Goal: Transaction & Acquisition: Purchase product/service

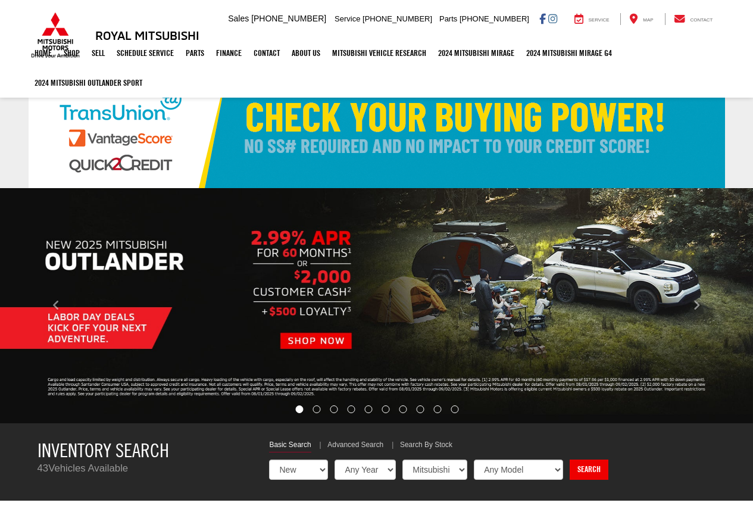
select select "Mitsubishi"
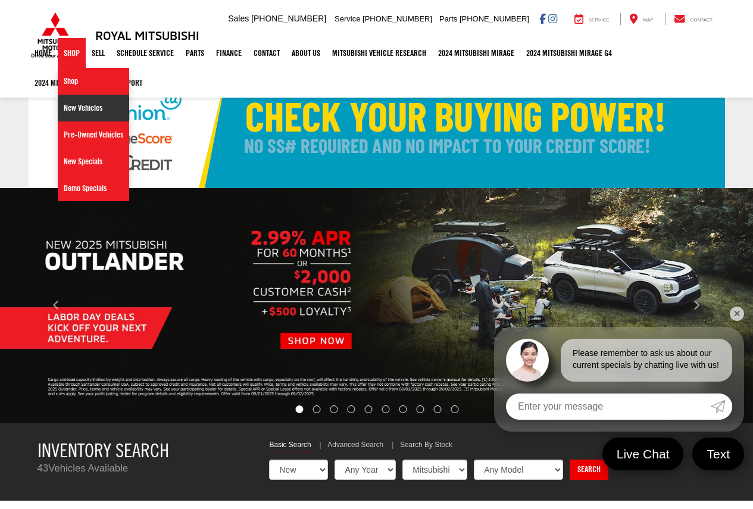
drag, startPoint x: 76, startPoint y: 104, endPoint x: 83, endPoint y: 101, distance: 7.7
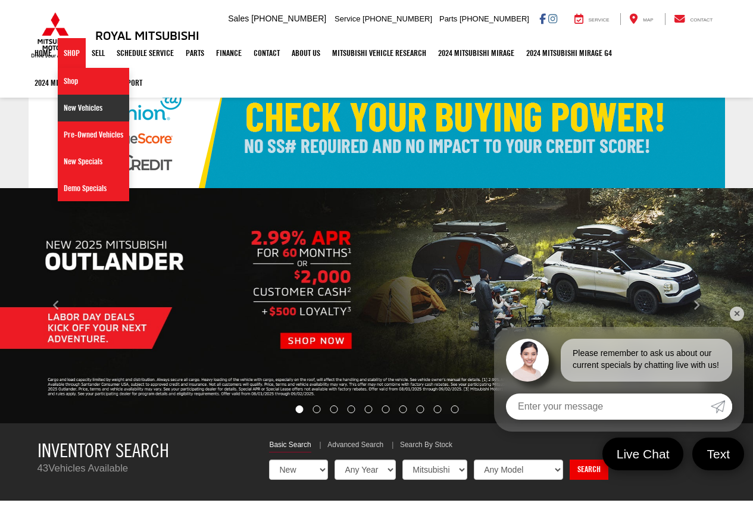
click at [76, 104] on link "New Vehicles" at bounding box center [93, 108] width 71 height 27
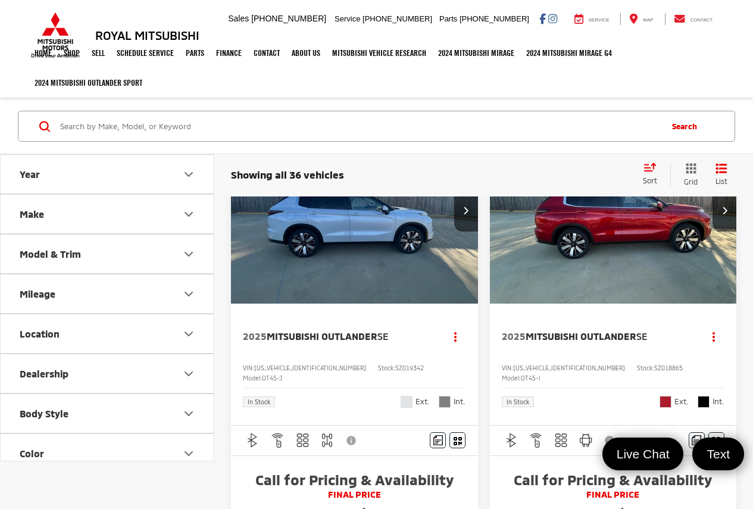
scroll to position [40, 0]
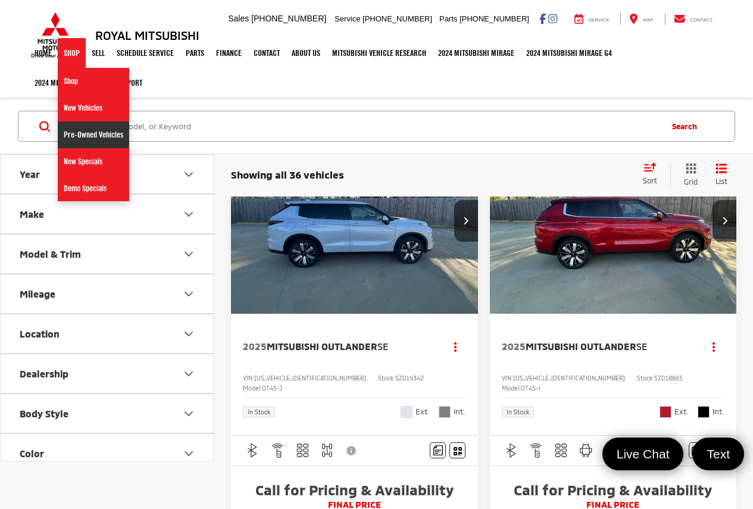
click at [96, 139] on link "Pre-Owned Vehicles" at bounding box center [93, 134] width 71 height 27
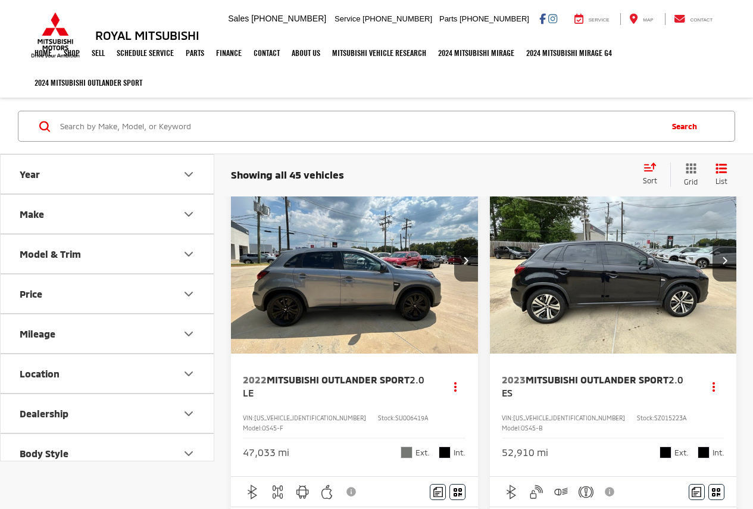
scroll to position [278, 0]
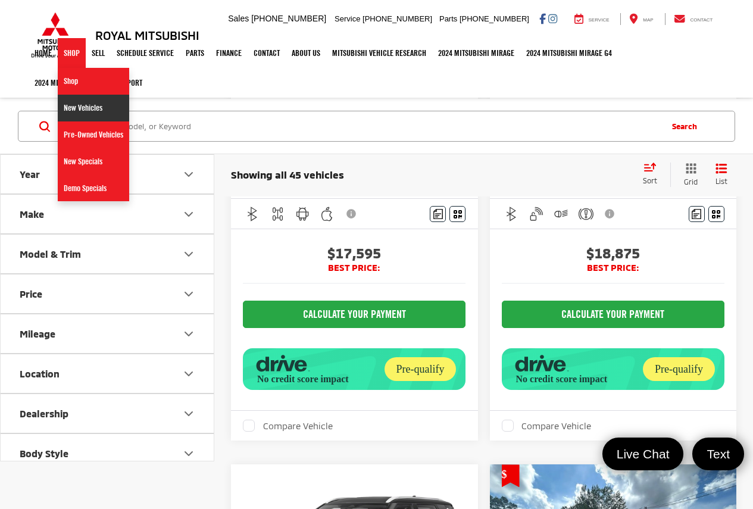
click at [79, 105] on link "New Vehicles" at bounding box center [93, 108] width 71 height 27
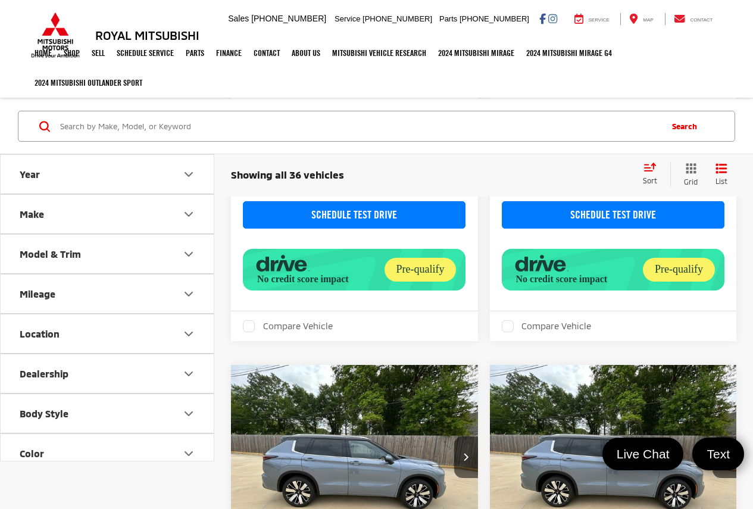
scroll to position [476, 0]
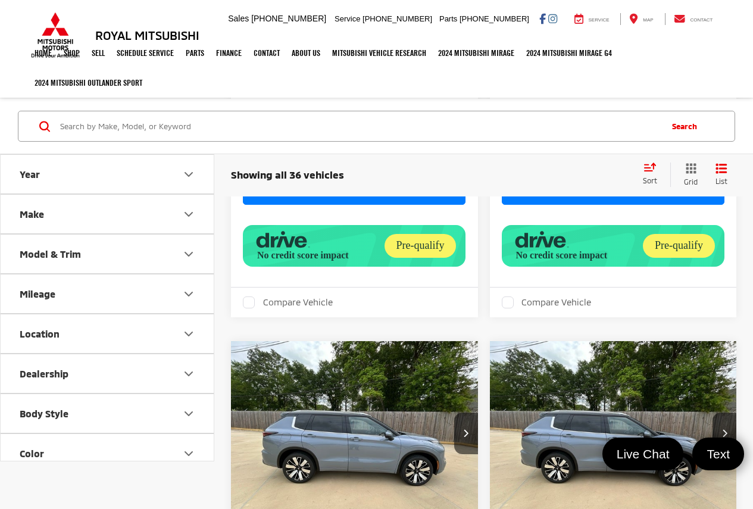
click at [371, 417] on img "2025 Mitsubishi Outlander SEL 0" at bounding box center [354, 434] width 249 height 186
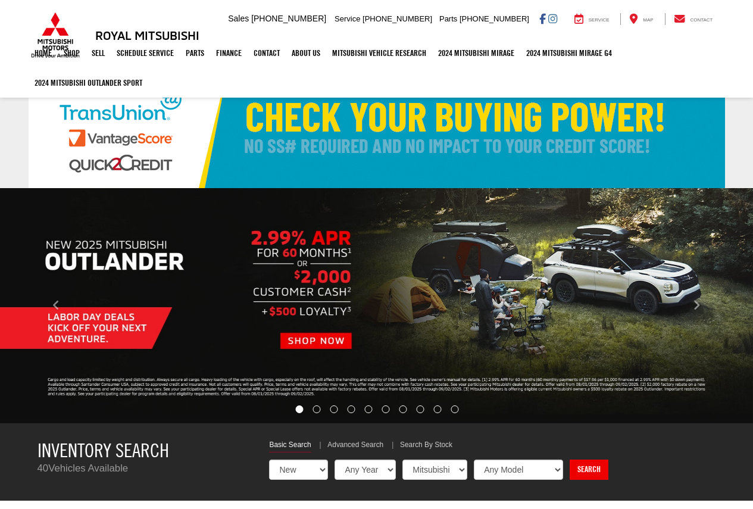
select select "Mitsubishi"
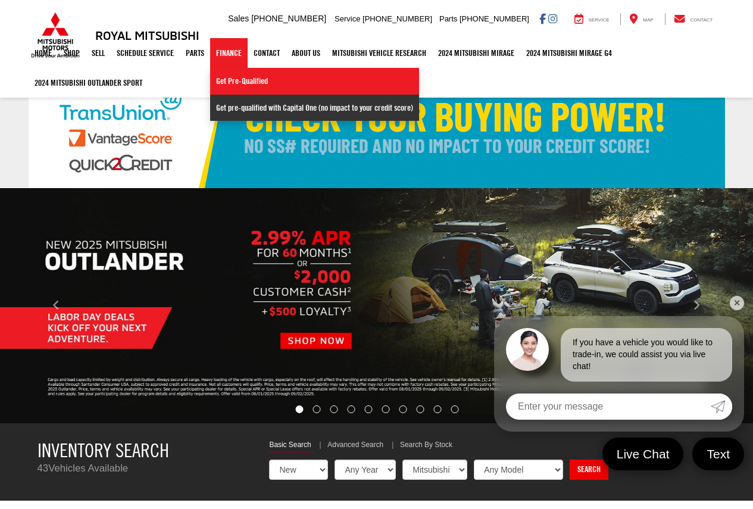
click at [282, 105] on link "Get pre-qualified with Capital One (no impact to your credit score)" at bounding box center [314, 108] width 209 height 26
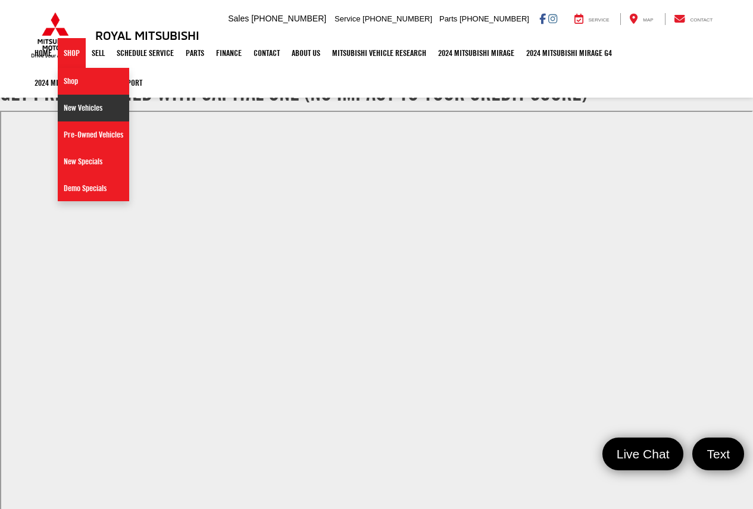
click at [83, 105] on link "New Vehicles" at bounding box center [93, 108] width 71 height 27
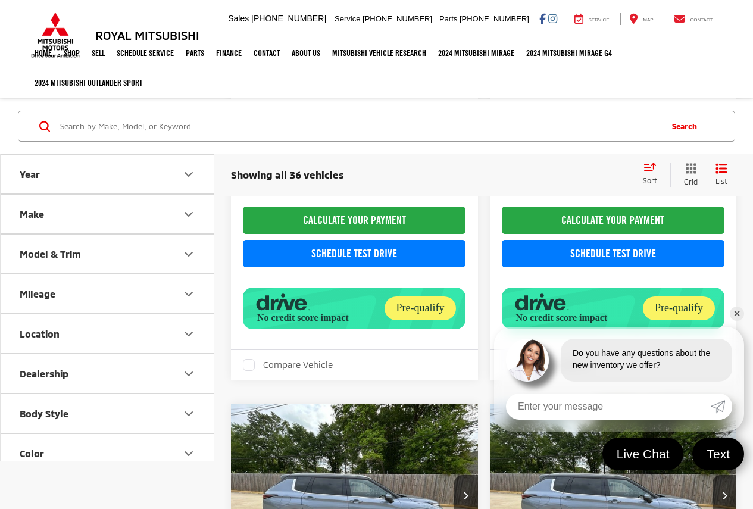
scroll to position [476, 0]
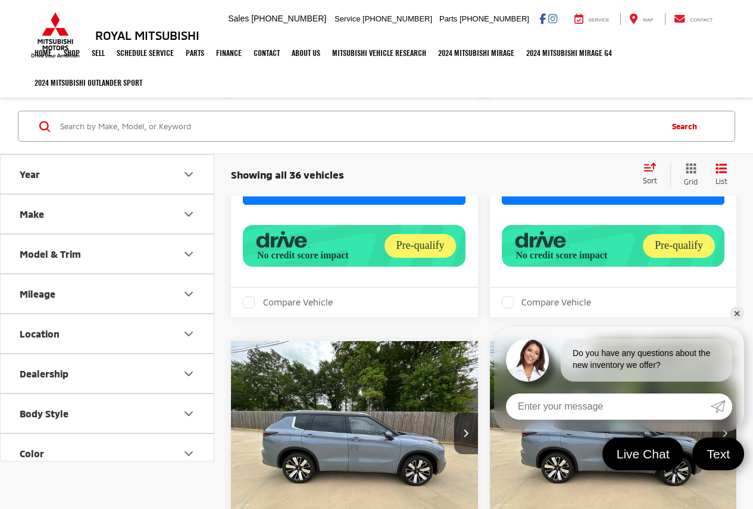
click at [376, 429] on img "2025 Mitsubishi Outlander SEL 0" at bounding box center [354, 434] width 249 height 186
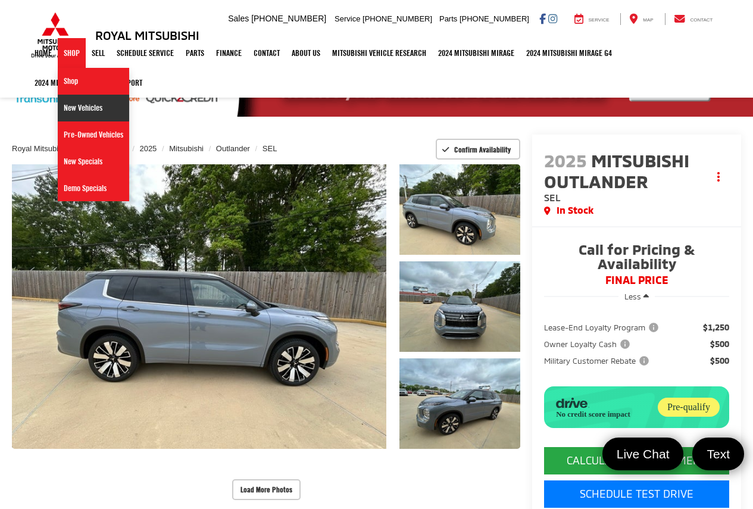
click at [100, 112] on link "New Vehicles" at bounding box center [93, 108] width 71 height 27
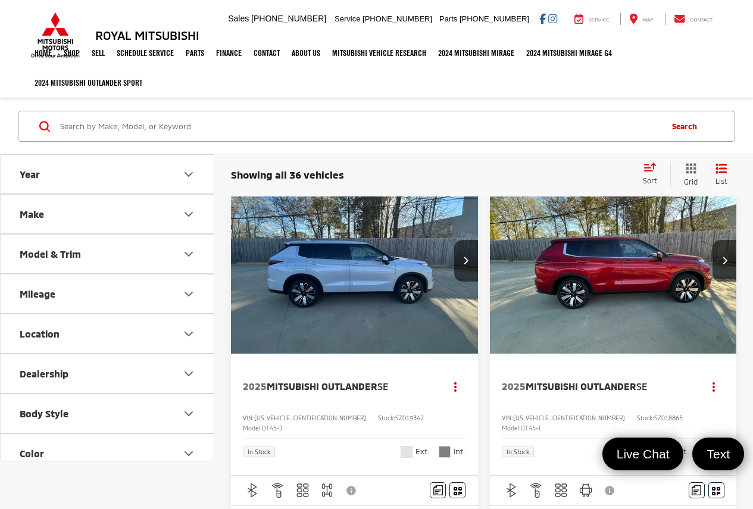
click at [392, 238] on img "2025 Mitsubishi Outlander SE 0" at bounding box center [354, 261] width 249 height 186
